Goal: Register for event/course

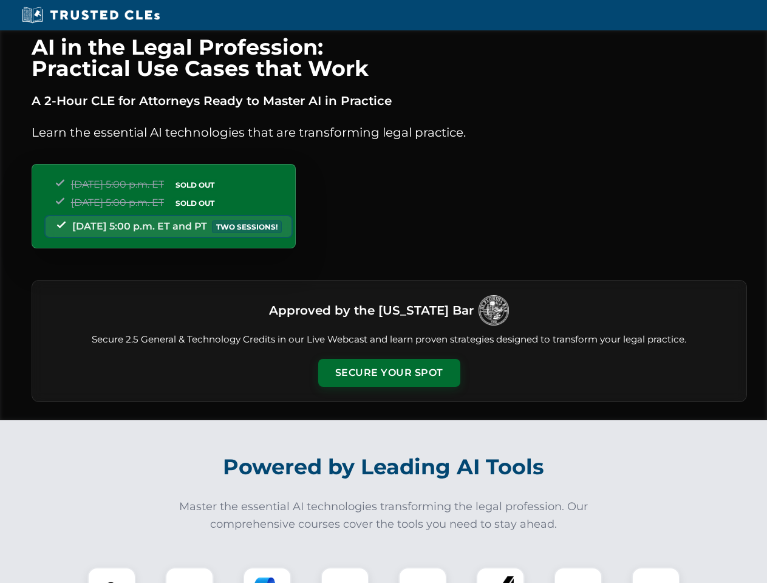
click at [389, 373] on button "Secure Your Spot" at bounding box center [389, 373] width 142 height 28
click at [112, 575] on img at bounding box center [111, 591] width 35 height 35
click at [189, 575] on div at bounding box center [189, 591] width 49 height 49
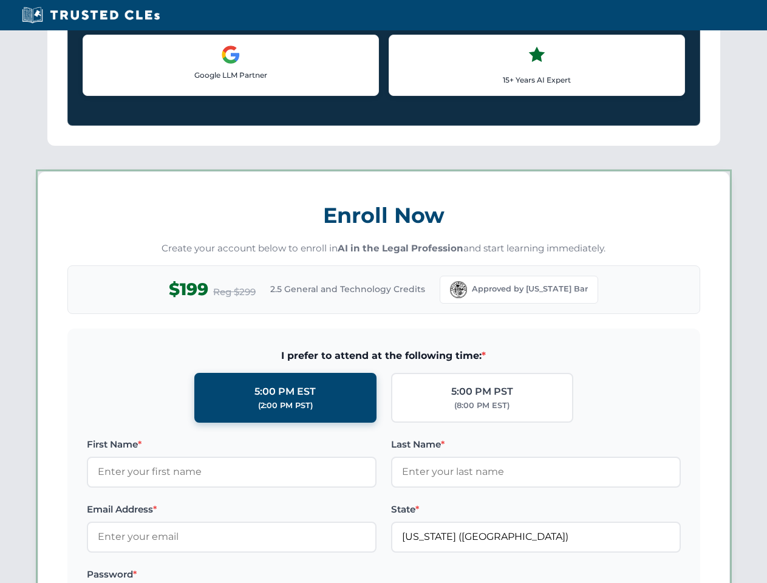
click at [345, 575] on label "Password *" at bounding box center [232, 574] width 290 height 15
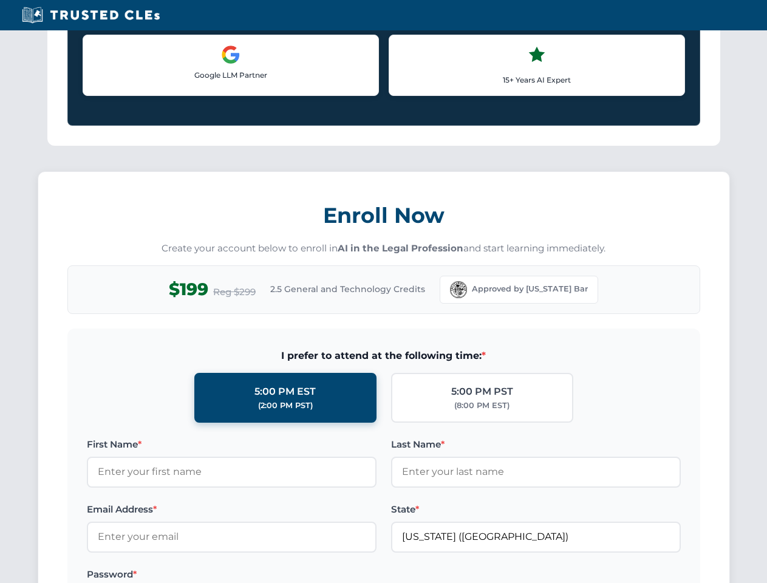
scroll to position [1192, 0]
